Goal: Task Accomplishment & Management: Complete application form

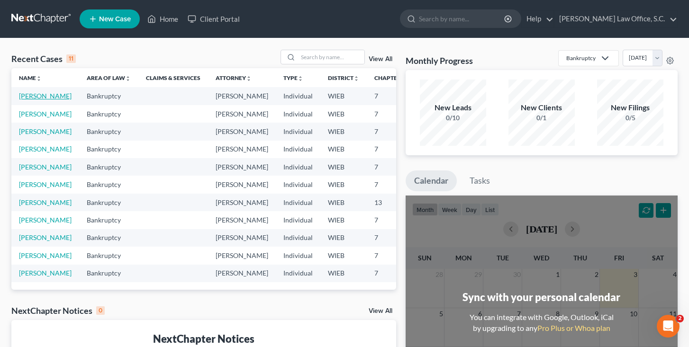
click at [33, 100] on link "[PERSON_NAME]" at bounding box center [45, 96] width 53 height 8
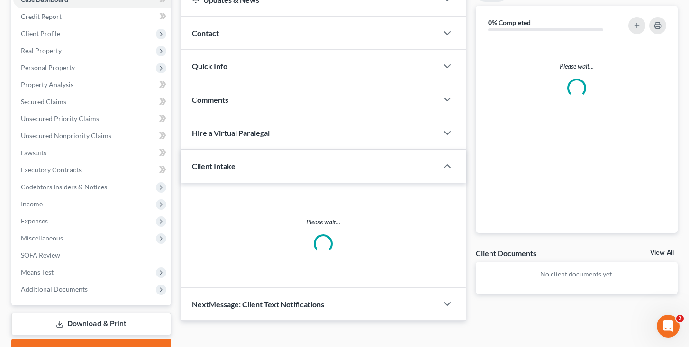
scroll to position [156, 0]
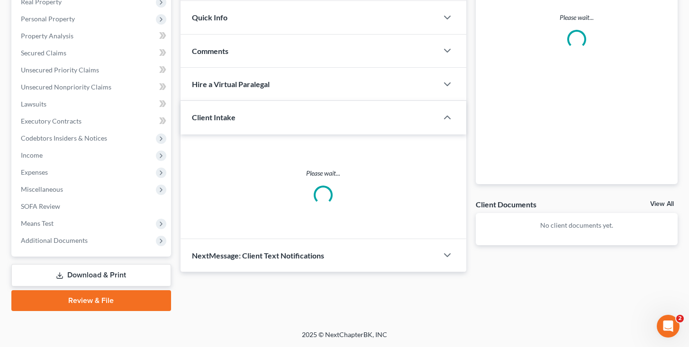
click at [111, 299] on link "Review & File" at bounding box center [91, 300] width 160 height 21
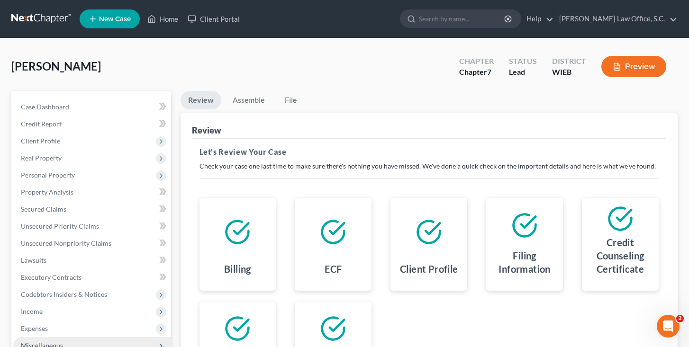
scroll to position [156, 0]
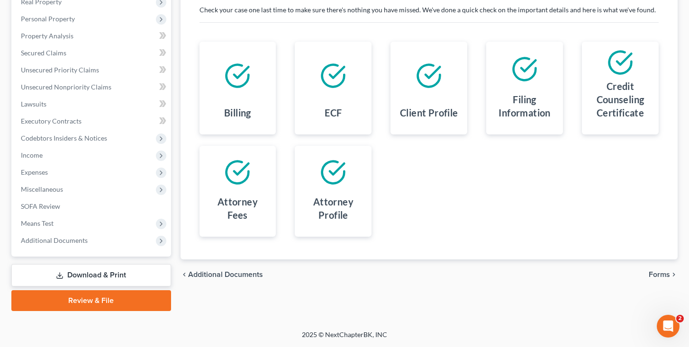
click at [653, 274] on span "Forms" at bounding box center [659, 275] width 21 height 8
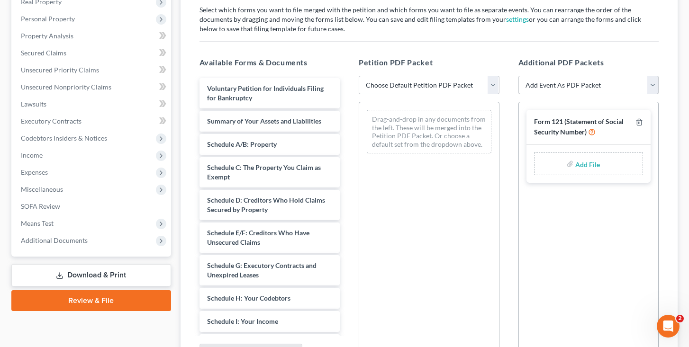
scroll to position [109, 0]
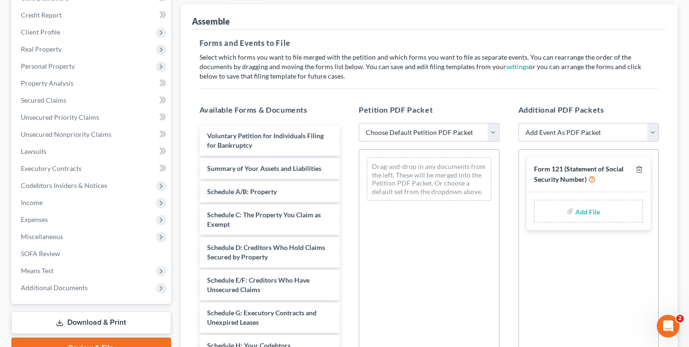
click at [495, 130] on select "Choose Default Petition PDF Packet Complete Bankruptcy Petition (all forms and …" at bounding box center [429, 132] width 141 height 19
select select "0"
click at [359, 123] on select "Choose Default Petition PDF Packet Complete Bankruptcy Petition (all forms and …" at bounding box center [429, 132] width 141 height 19
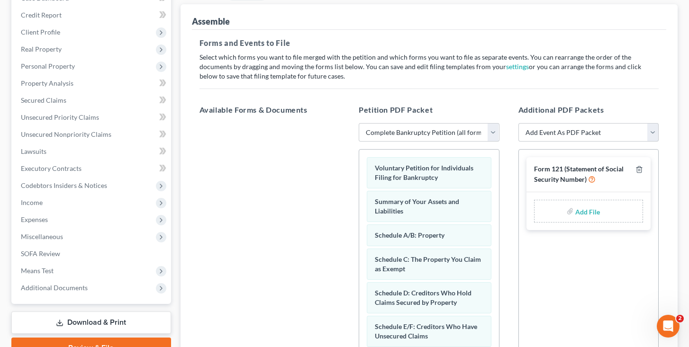
click at [576, 175] on span "Form 121 (Statement of Social Security Number)" at bounding box center [579, 174] width 90 height 18
click at [575, 211] on label "Add File" at bounding box center [588, 212] width 27 height 17
click at [575, 212] on label "Add File" at bounding box center [588, 212] width 27 height 17
click at [582, 212] on input "file" at bounding box center [586, 211] width 23 height 17
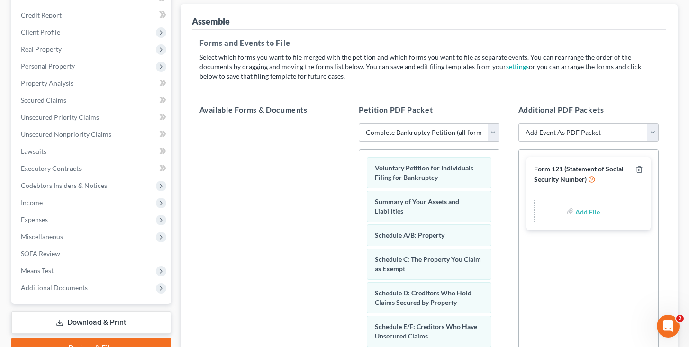
type input "C:\fakepath\Statement of SSN.pdf"
click at [651, 135] on select "Add Event As PDF Packet Certificate of Credit Counseling Form 121 (Statement of…" at bounding box center [588, 132] width 141 height 19
select select "3"
click at [518, 123] on select "Add Event As PDF Packet Certificate of Credit Counseling Form 121 (Statement of…" at bounding box center [588, 132] width 141 height 19
select select
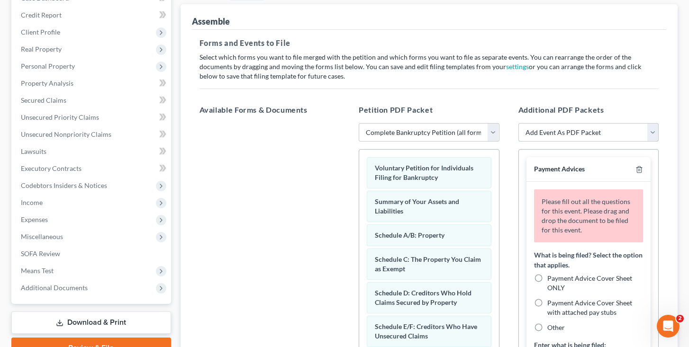
scroll to position [73, 0]
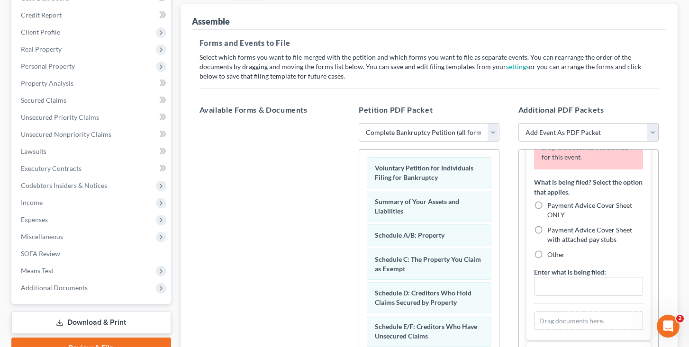
drag, startPoint x: 538, startPoint y: 231, endPoint x: 545, endPoint y: 260, distance: 29.9
click at [547, 231] on label "Payment Advice Cover Sheet with attached pay stubs" at bounding box center [595, 235] width 96 height 19
click at [551, 231] on input "Payment Advice Cover Sheet with attached pay stubs" at bounding box center [554, 229] width 6 height 6
radio input "true"
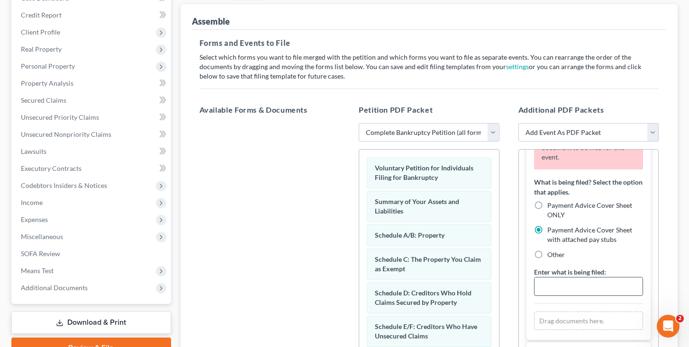
click at [554, 280] on input "text" at bounding box center [588, 287] width 109 height 18
type input "P"
type input "cover sheet and pay advices"
click at [605, 242] on span "Payment Advice Cover Sheet with attached pay stubs" at bounding box center [589, 235] width 85 height 18
click at [557, 232] on input "Payment Advice Cover Sheet with attached pay stubs" at bounding box center [554, 229] width 6 height 6
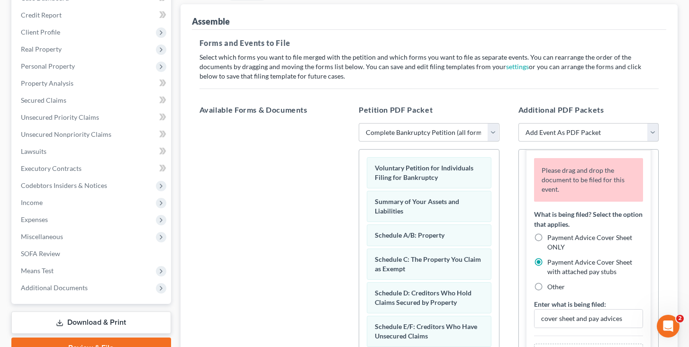
scroll to position [0, 0]
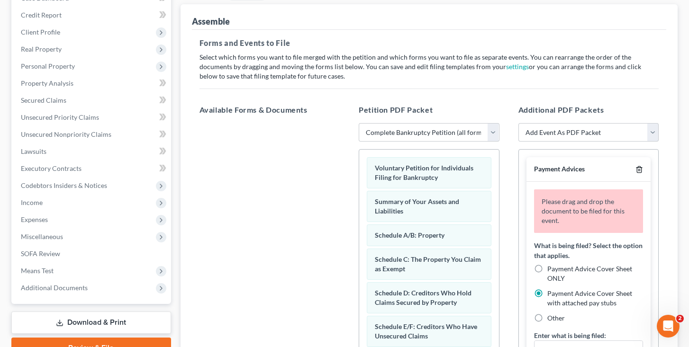
click at [635, 171] on icon "button" at bounding box center [639, 170] width 8 height 8
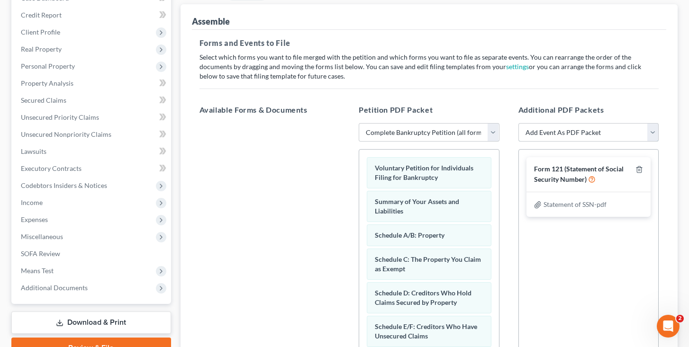
click at [655, 136] on select "Add Event As PDF Packet Certificate of Credit Counseling Form 121 (Statement of…" at bounding box center [588, 132] width 141 height 19
click at [652, 128] on select "Add Event As PDF Packet Certificate of Credit Counseling Form 121 (Statement of…" at bounding box center [588, 132] width 141 height 19
select select "0"
click at [518, 123] on select "Add Event As PDF Packet Certificate of Credit Counseling Form 121 (Statement of…" at bounding box center [588, 132] width 141 height 19
select select
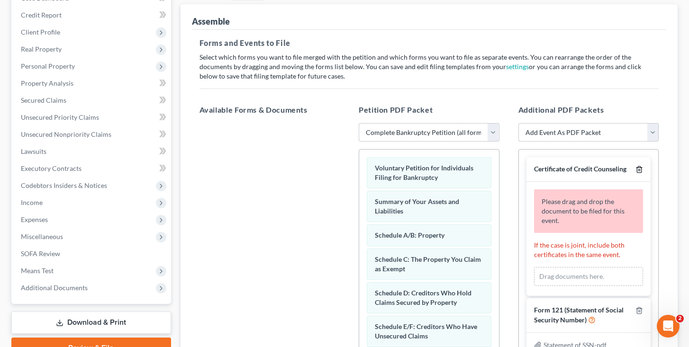
click at [640, 172] on icon "button" at bounding box center [639, 170] width 8 height 8
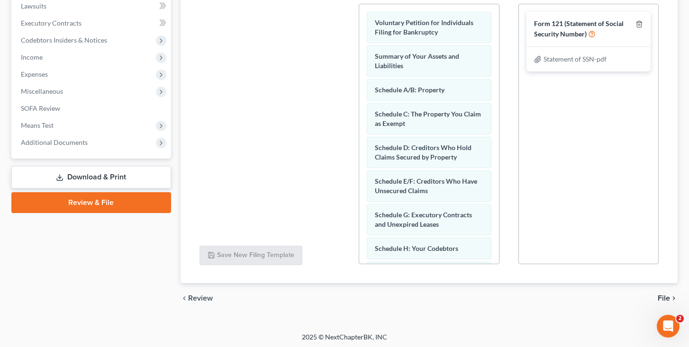
scroll to position [257, 0]
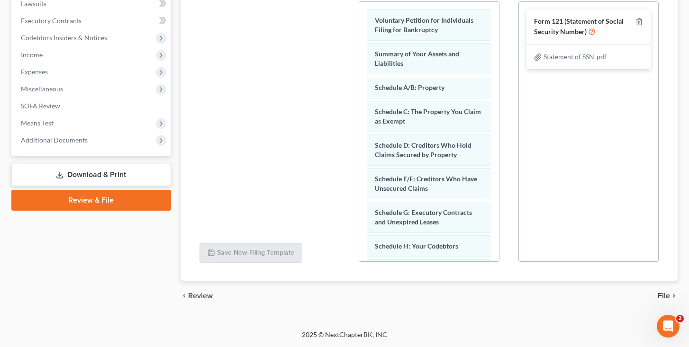
click at [662, 296] on span "File" at bounding box center [664, 296] width 12 height 8
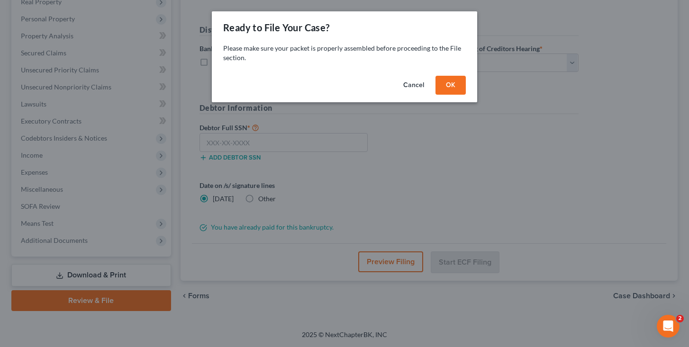
scroll to position [156, 0]
click at [460, 85] on button "OK" at bounding box center [454, 85] width 30 height 19
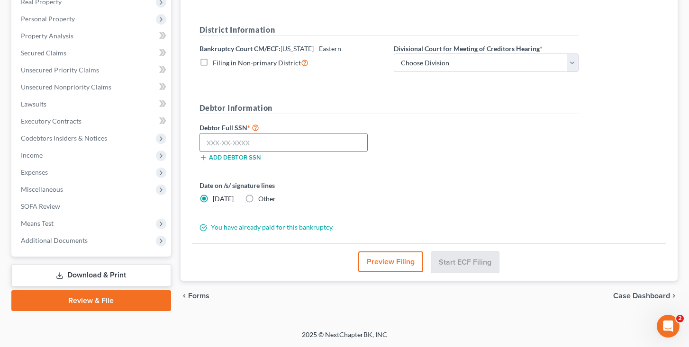
click at [358, 143] on input "text" at bounding box center [283, 142] width 169 height 19
type input "394-70-7735"
click at [375, 215] on form "District Information Bankruptcy Court CM/ECF: [US_STATE] - Eastern Filing in No…" at bounding box center [388, 128] width 379 height 208
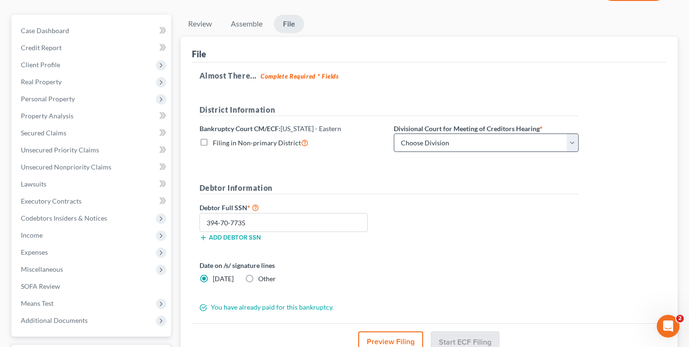
scroll to position [62, 0]
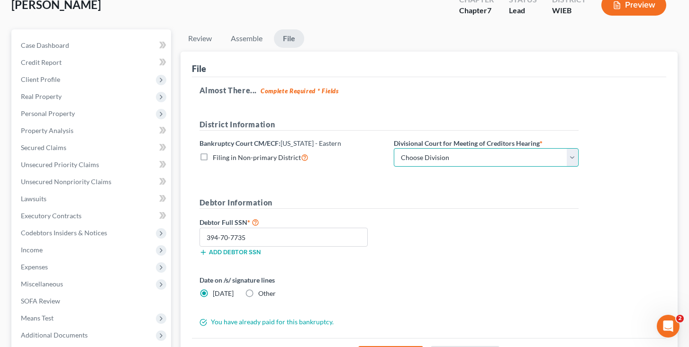
click at [561, 162] on select "Choose Division [GEOGRAPHIC_DATA]" at bounding box center [486, 157] width 185 height 19
select select "0"
click at [394, 148] on select "Choose Division [GEOGRAPHIC_DATA]" at bounding box center [486, 157] width 185 height 19
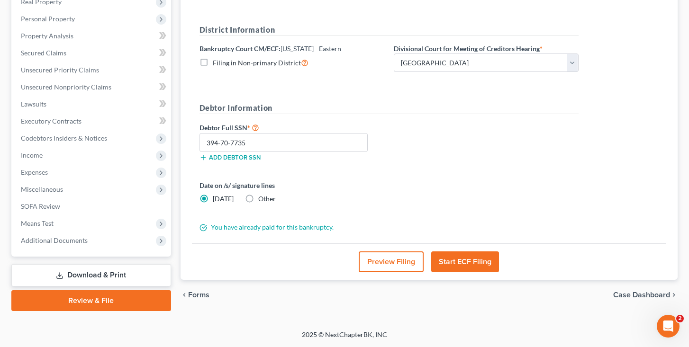
click at [477, 257] on button "Start ECF Filing" at bounding box center [465, 262] width 68 height 21
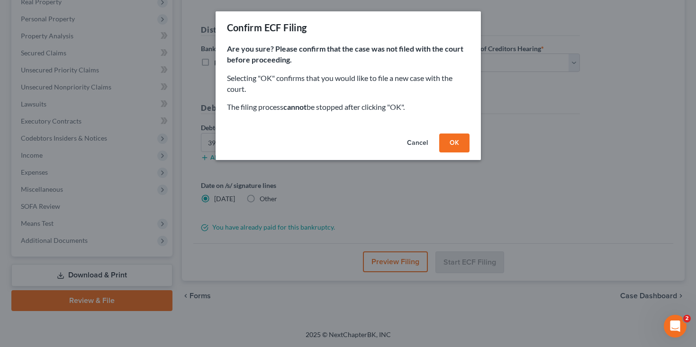
click at [459, 141] on button "OK" at bounding box center [454, 143] width 30 height 19
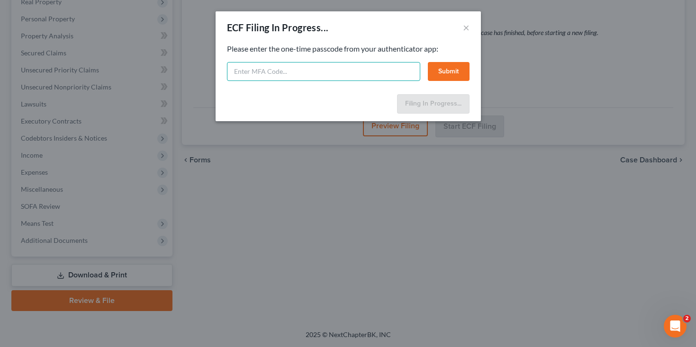
click at [307, 71] on input "text" at bounding box center [323, 71] width 193 height 19
type input "530326"
click at [454, 66] on button "Submit" at bounding box center [449, 71] width 42 height 19
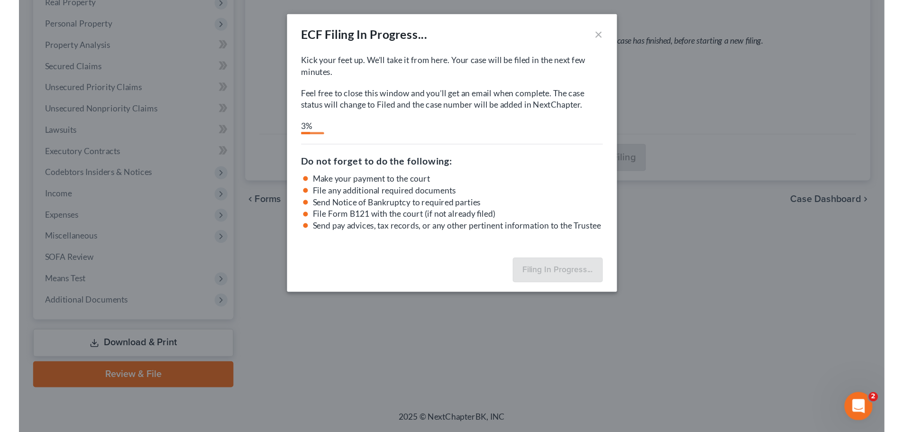
scroll to position [72, 0]
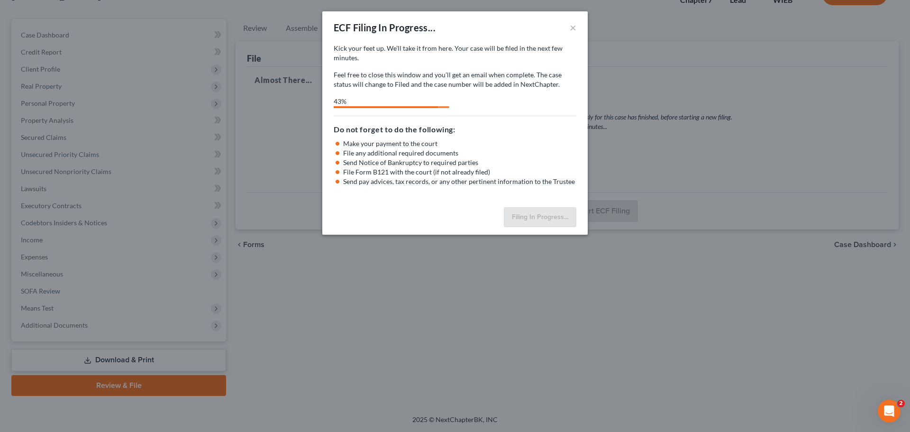
select select "0"
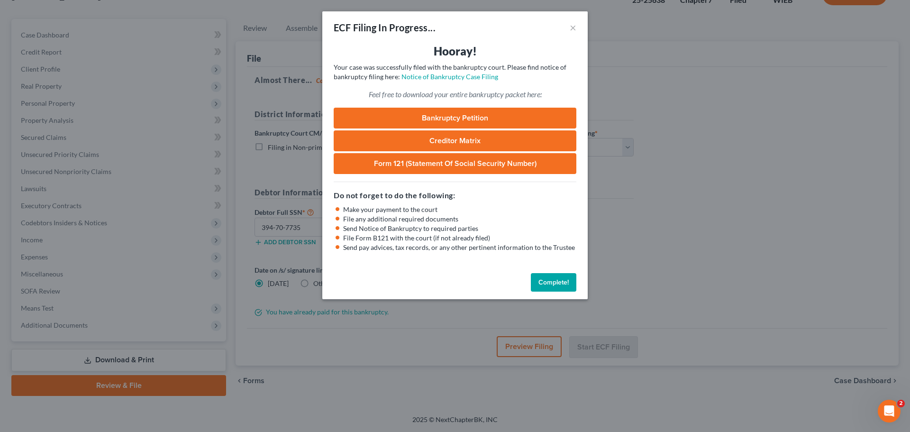
drag, startPoint x: 563, startPoint y: 280, endPoint x: 543, endPoint y: 279, distance: 20.4
click at [563, 280] on button "Complete!" at bounding box center [553, 282] width 45 height 19
